Goal: Task Accomplishment & Management: Use online tool/utility

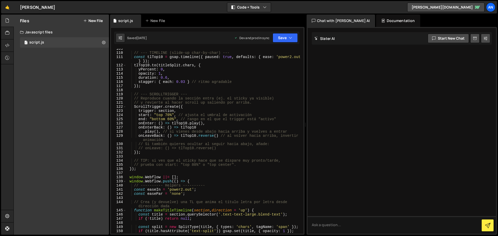
scroll to position [466, 0]
click at [165, 115] on div "// --- TIMELINE (slide-up char-by-char) --- const tlTop10 = gsap . timeline ({ …" at bounding box center [213, 143] width 175 height 193
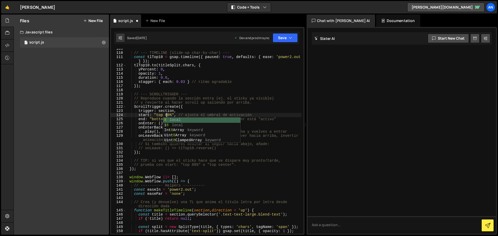
click at [138, 151] on div "// --- TIMELINE (slide-up char-by-char) --- const tlTop10 = gsap . timeline ({ …" at bounding box center [213, 143] width 175 height 193
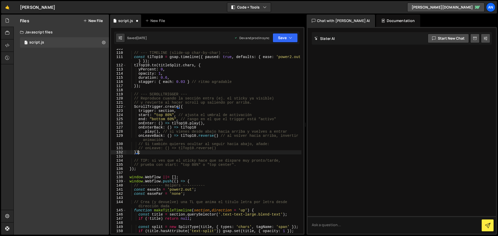
scroll to position [0, 1]
click at [183, 166] on div "// --- TIMELINE (slide-up char-by-char) --- const tlTop10 = gsap . timeline ({ …" at bounding box center [213, 143] width 175 height 193
click at [180, 191] on div "// --- TIMELINE (slide-up char-by-char) --- const tlTop10 = gsap . timeline ({ …" at bounding box center [213, 143] width 175 height 193
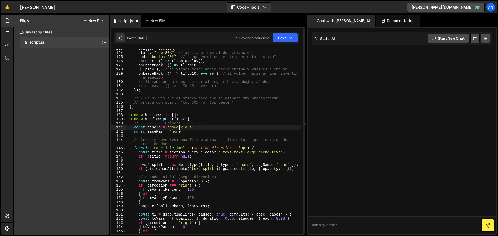
scroll to position [544, 0]
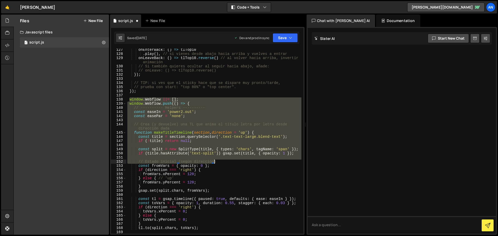
drag, startPoint x: 129, startPoint y: 99, endPoint x: 253, endPoint y: 160, distance: 138.3
click at [253, 160] on div "onEnterBack : ( ) => tlTop10 . play ( ) , // si vienes desde abajo hacia arriba…" at bounding box center [213, 144] width 175 height 193
click at [136, 118] on div "onEnterBack : ( ) => tlTop10 . play ( ) , // si vienes desde abajo hacia arriba…" at bounding box center [213, 141] width 175 height 185
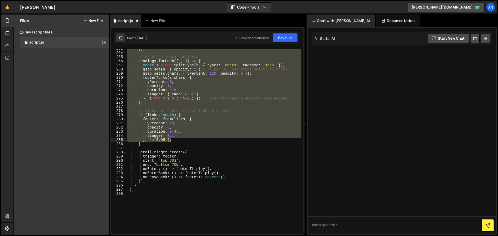
scroll to position [1151, 0]
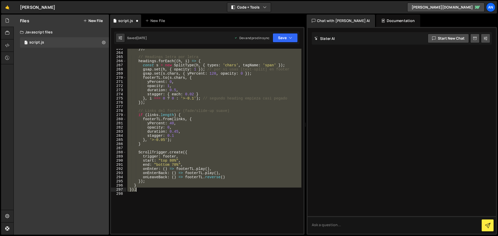
drag, startPoint x: 128, startPoint y: 99, endPoint x: 206, endPoint y: 190, distance: 120.6
click at [206, 190] on div "}) ; // Headings letra por letra headings . forEach (( h , i ) => { const s = n…" at bounding box center [213, 143] width 175 height 193
paste textarea
type textarea "});"
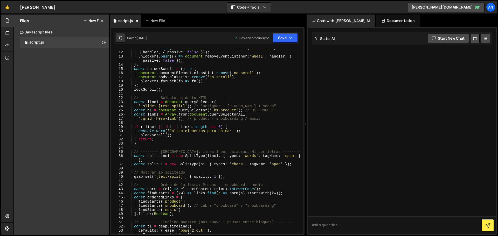
scroll to position [0, 0]
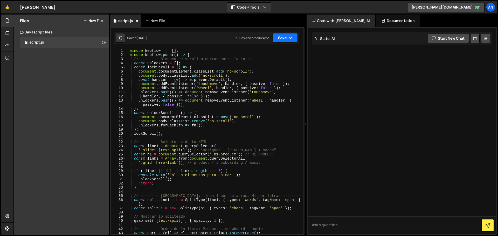
click at [279, 41] on button "Save" at bounding box center [284, 37] width 25 height 9
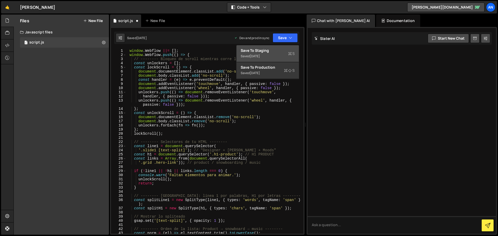
click at [279, 53] on div "Save to Staging S" at bounding box center [267, 50] width 54 height 5
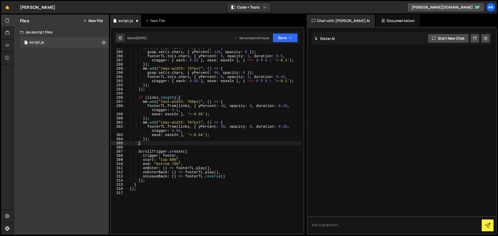
scroll to position [1251, 0]
click at [282, 39] on button "Save" at bounding box center [284, 37] width 25 height 9
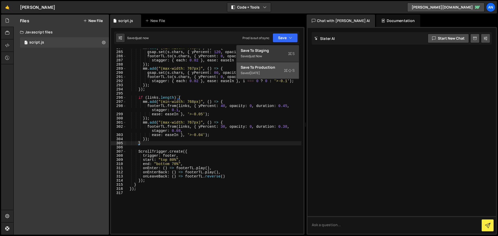
click at [269, 72] on div "Saved [DATE]" at bounding box center [267, 73] width 54 height 6
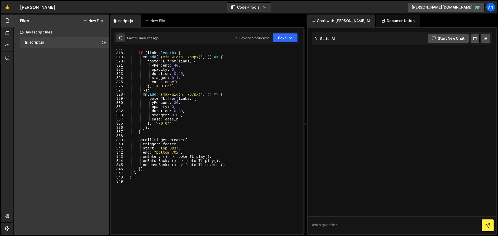
scroll to position [1419, 0]
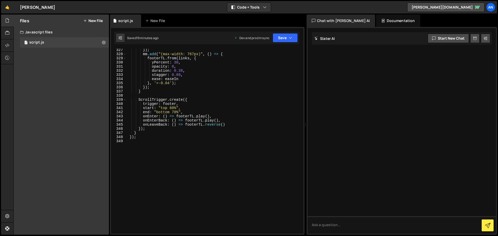
click at [169, 154] on div "}) ; mm . add ( "(max-width: 767px)" , ( ) => { footerTL . from ( links , { yPe…" at bounding box center [213, 144] width 175 height 193
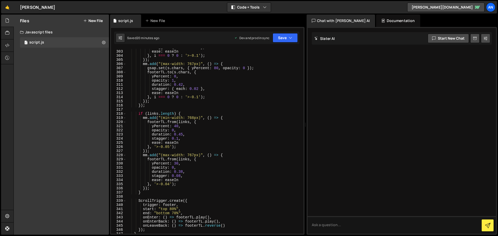
scroll to position [1328, 0]
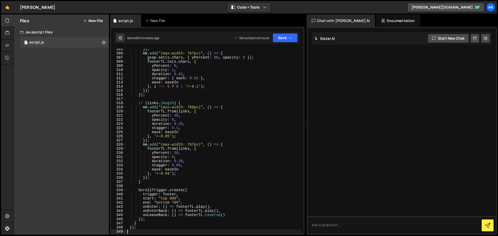
paste textarea "});"
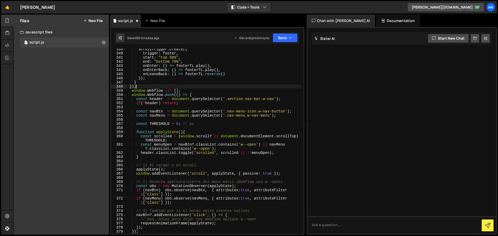
click at [145, 84] on div "ScrollTrigger . create ({ trigger : footer , start : "top 80%" , end : "bottom …" at bounding box center [213, 143] width 175 height 193
type textarea "});"
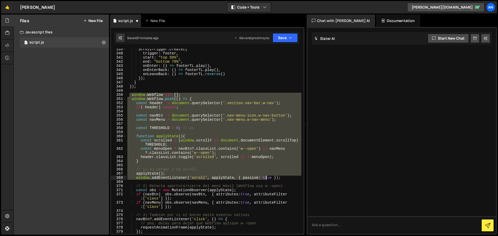
scroll to position [1501, 0]
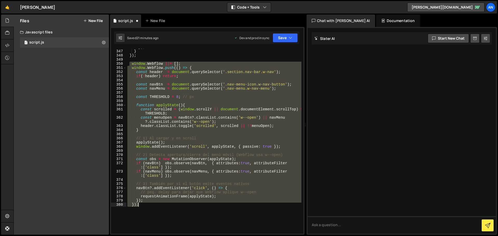
drag, startPoint x: 130, startPoint y: 95, endPoint x: 264, endPoint y: 206, distance: 173.9
click at [264, 206] on div "}) ; } }) ; window . Webflow ||= [ ] ; window . Webflow . push (( ) => { const …" at bounding box center [213, 141] width 175 height 193
paste textarea
type textarea "});"
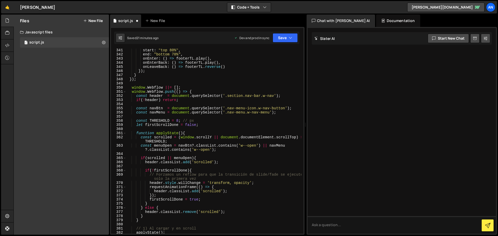
scroll to position [1461, 0]
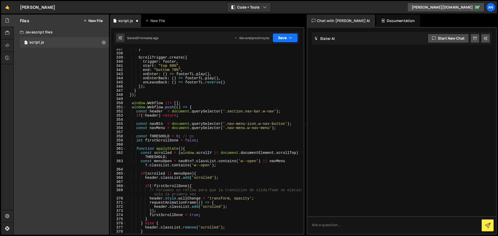
click at [288, 37] on button "Save" at bounding box center [284, 37] width 25 height 9
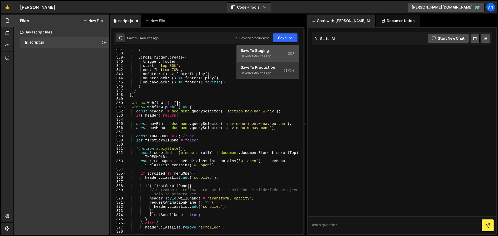
click at [283, 53] on div "Saved 21 minutes ago" at bounding box center [267, 56] width 54 height 6
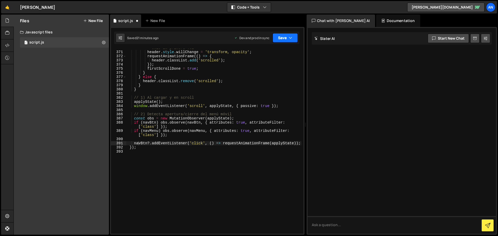
click at [292, 35] on icon "button" at bounding box center [290, 37] width 4 height 5
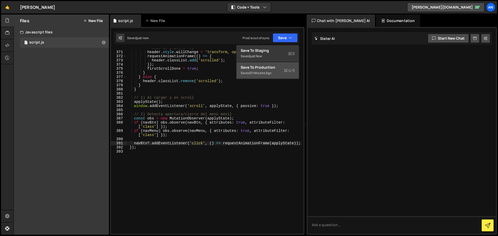
click at [281, 76] on div "Saved 21 minutes ago" at bounding box center [267, 73] width 54 height 6
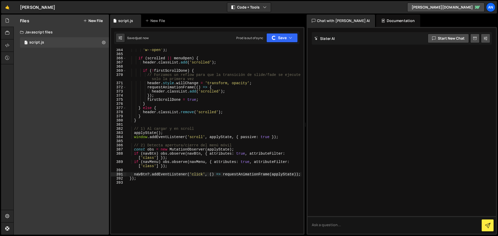
scroll to position [1581, 0]
